Goal: Communication & Community: Answer question/provide support

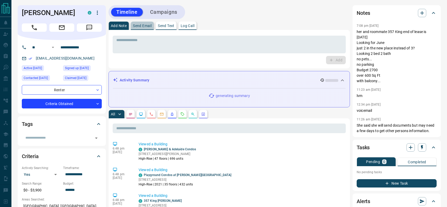
click at [145, 24] on p "Send Email" at bounding box center [142, 26] width 19 height 4
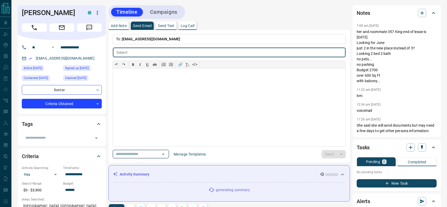
click at [166, 151] on icon "Open" at bounding box center [163, 154] width 6 height 6
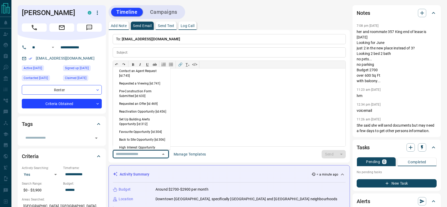
scroll to position [331, 0]
drag, startPoint x: 135, startPoint y: 123, endPoint x: 219, endPoint y: 129, distance: 83.8
click at [137, 115] on li "Back to Site Opportunity [id:306]" at bounding box center [141, 111] width 57 height 8
type input "**********"
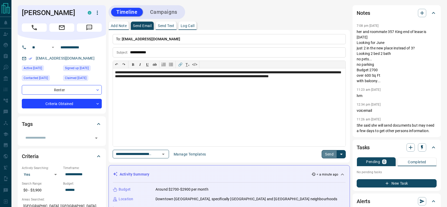
click at [326, 154] on button "Send" at bounding box center [329, 154] width 15 height 8
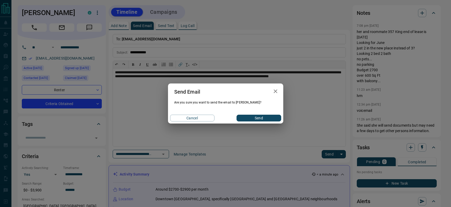
drag, startPoint x: 253, startPoint y: 115, endPoint x: 282, endPoint y: 115, distance: 29.3
click at [253, 115] on button "Send" at bounding box center [258, 117] width 44 height 7
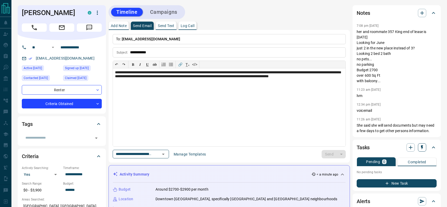
click at [422, 147] on icon "button" at bounding box center [422, 147] width 2 height 4
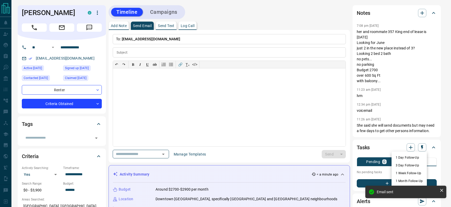
click at [404, 156] on li "1 Day Follow-Up" at bounding box center [408, 157] width 35 height 8
